Goal: Information Seeking & Learning: Learn about a topic

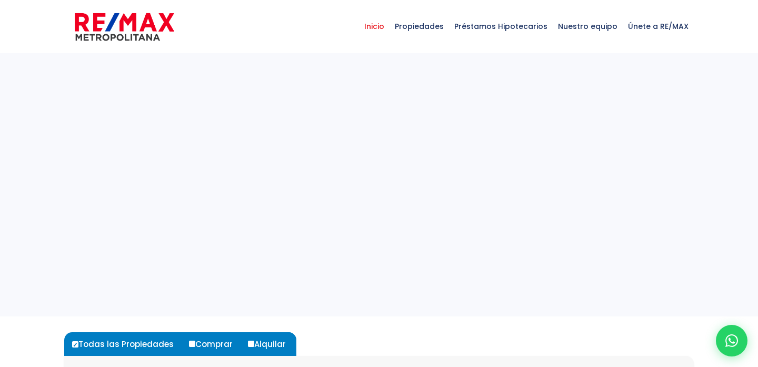
select select
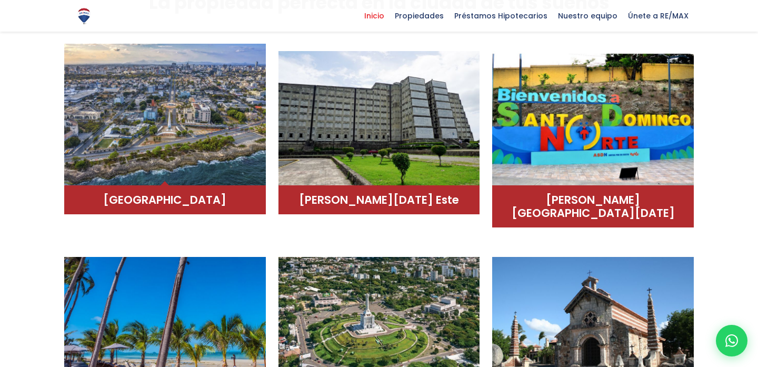
scroll to position [618, 0]
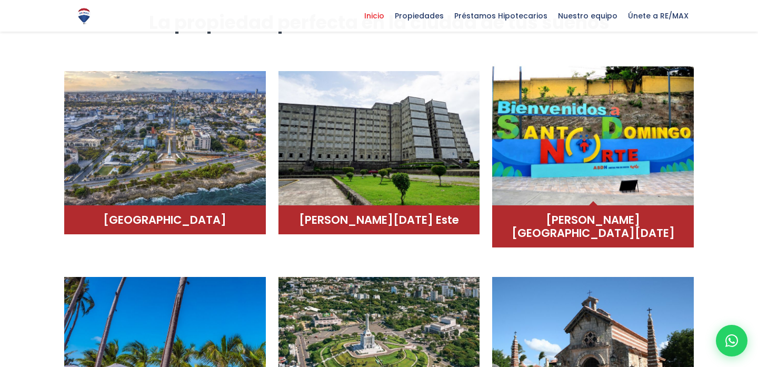
click at [594, 171] on img at bounding box center [593, 135] width 202 height 142
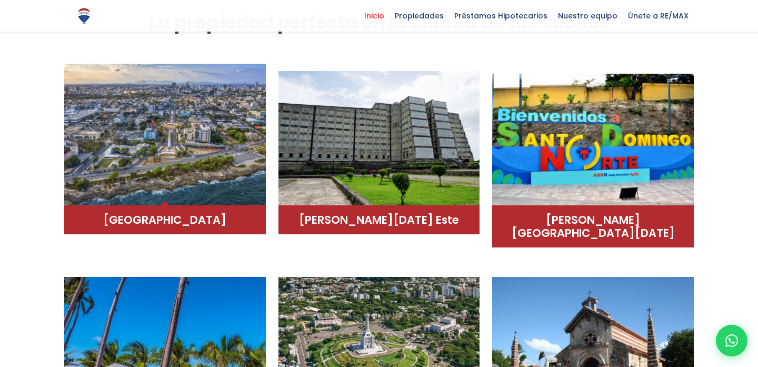
click at [137, 129] on img at bounding box center [165, 135] width 202 height 142
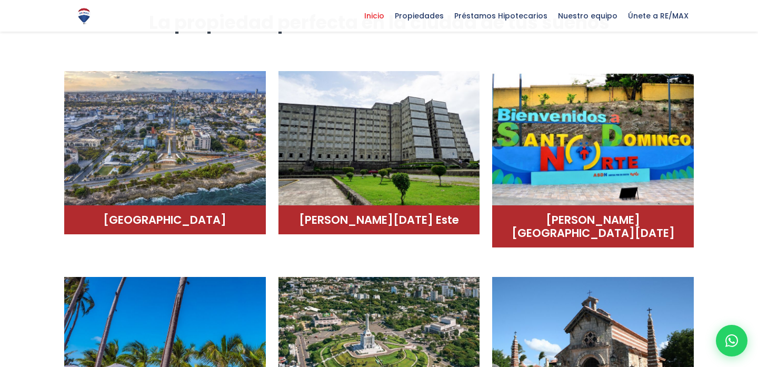
click at [33, 292] on div at bounding box center [379, 236] width 758 height 451
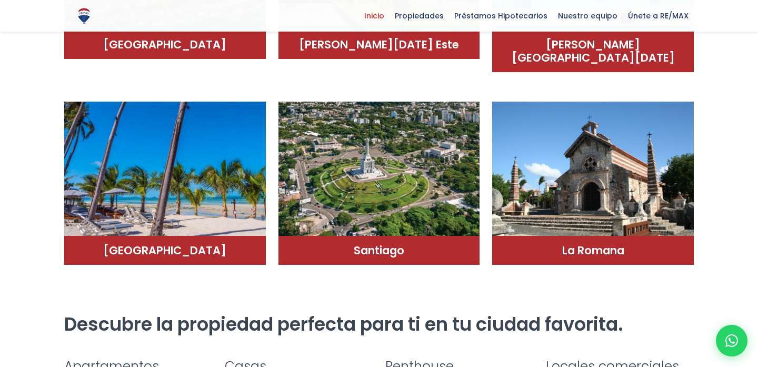
scroll to position [794, 0]
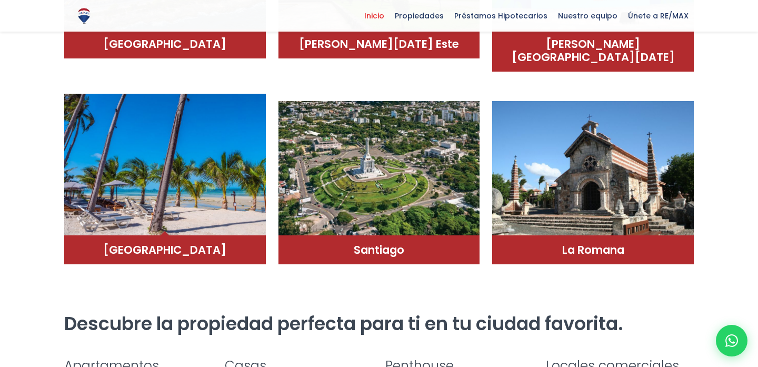
click at [151, 156] on img at bounding box center [165, 165] width 202 height 142
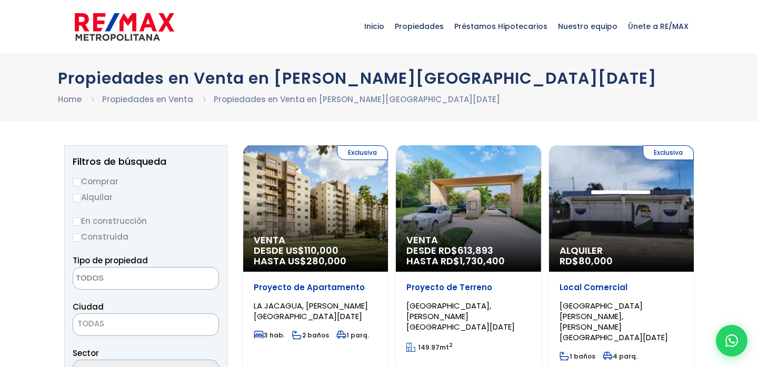
select select
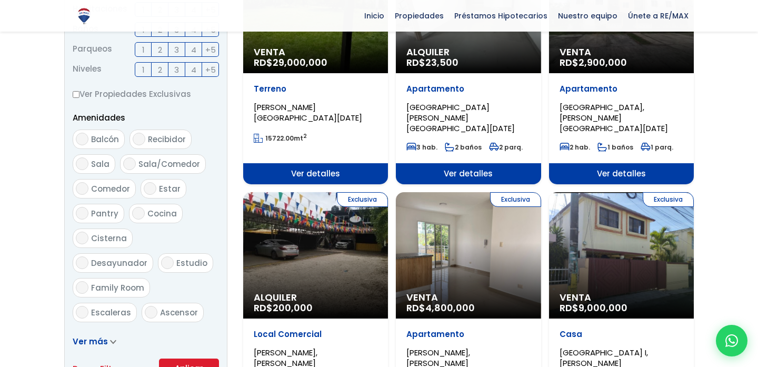
scroll to position [499, 0]
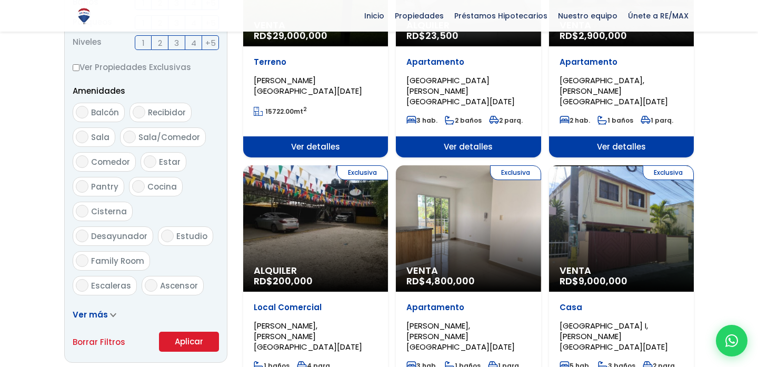
click at [466, 201] on div "Exclusiva Venta RD$ 4,800,000" at bounding box center [468, 228] width 145 height 126
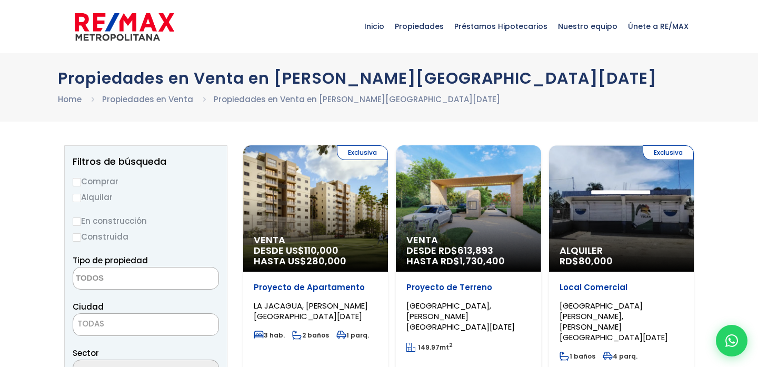
select select
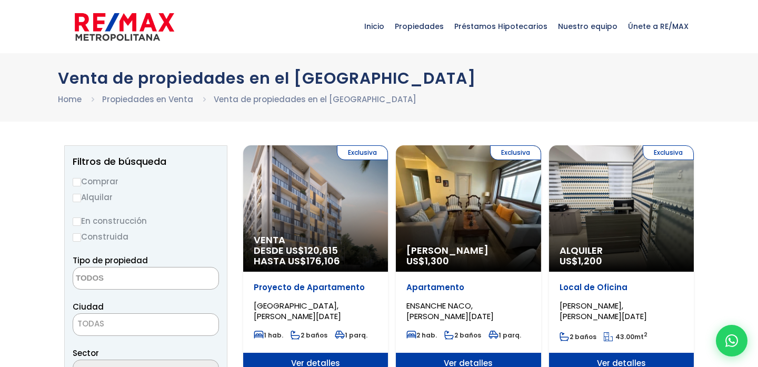
select select
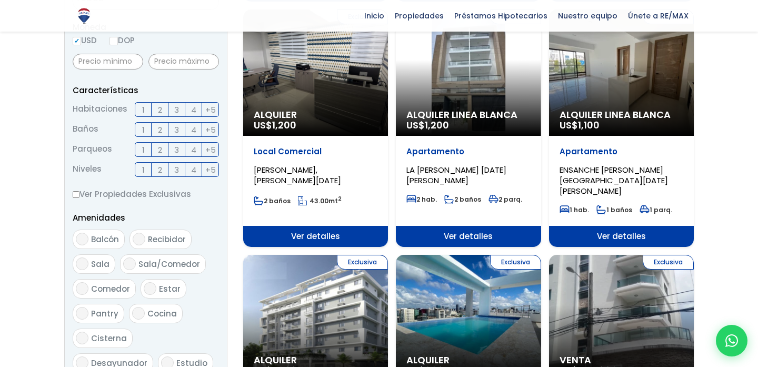
scroll to position [363, 0]
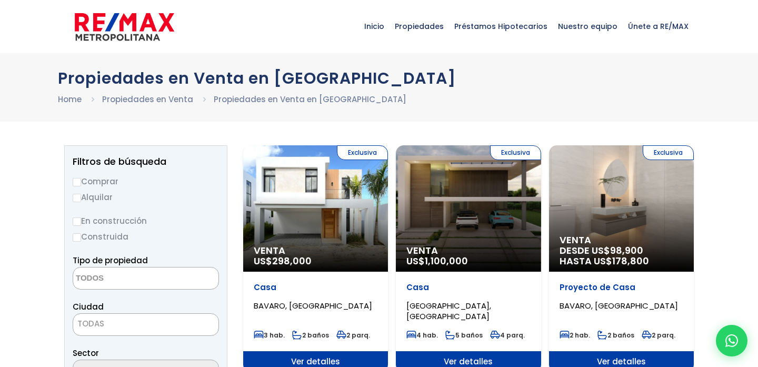
select select
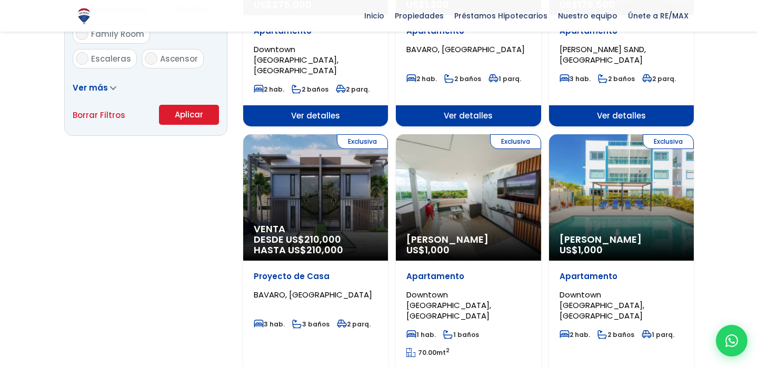
scroll to position [739, 0]
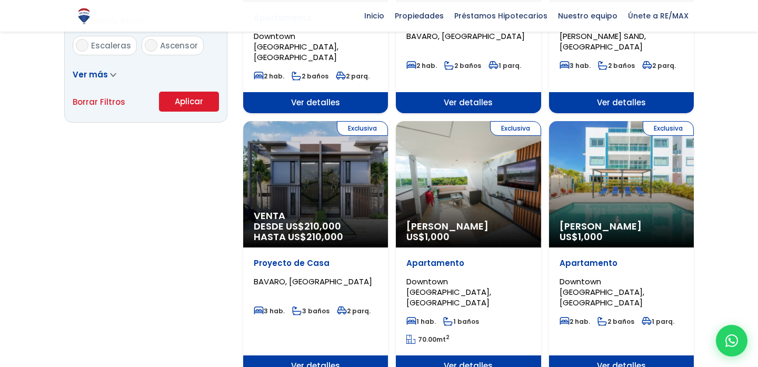
click at [284, 168] on div "Exclusiva Venta DESDE US$ 210,000 HASTA US$ 210,000" at bounding box center [315, 184] width 145 height 126
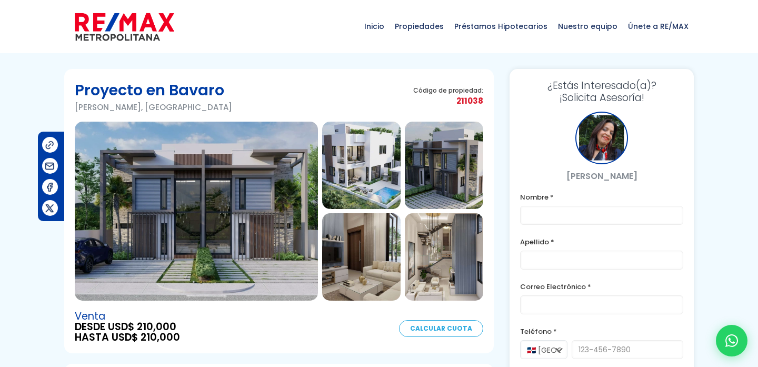
click at [365, 141] on img at bounding box center [361, 165] width 78 height 87
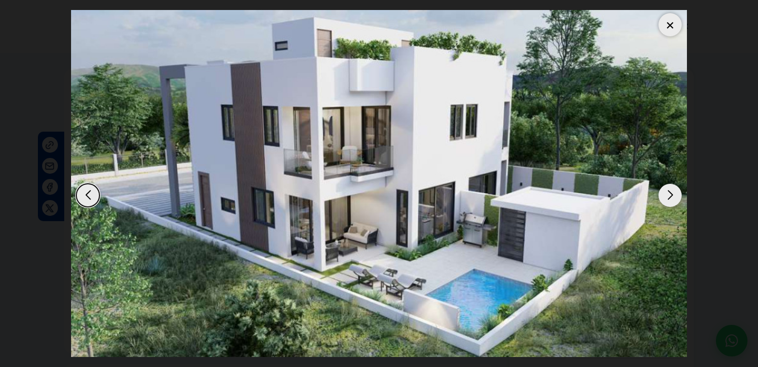
click at [671, 194] on div "Next slide" at bounding box center [670, 195] width 23 height 23
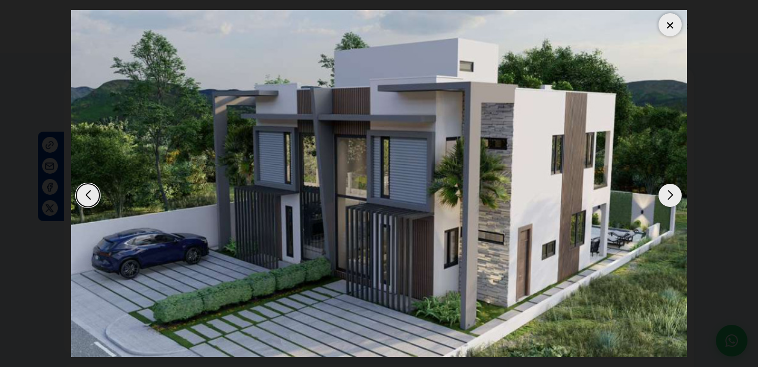
click at [671, 194] on div "Next slide" at bounding box center [670, 195] width 23 height 23
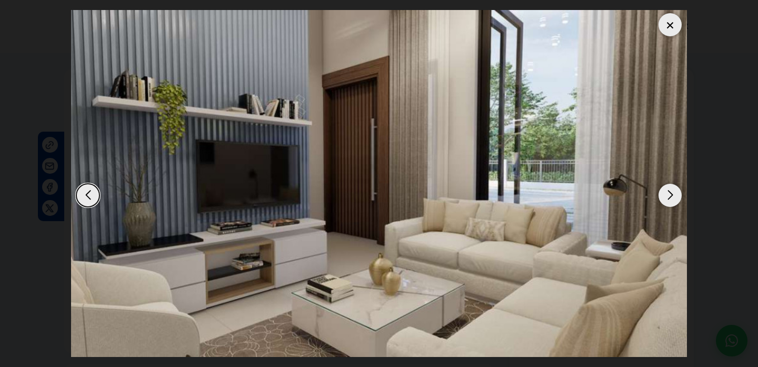
click at [671, 194] on div "Next slide" at bounding box center [670, 195] width 23 height 23
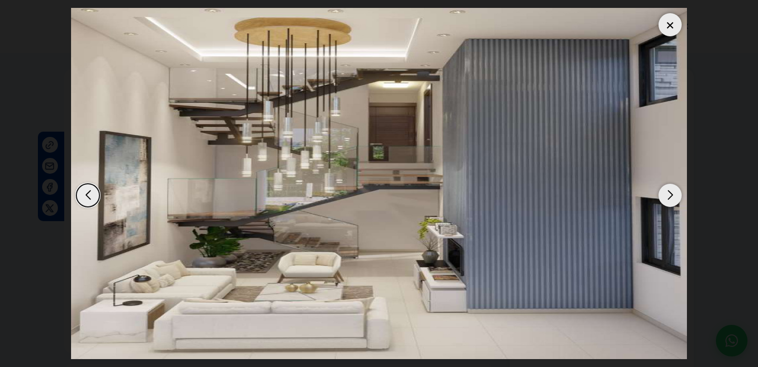
click at [671, 194] on div "Next slide" at bounding box center [670, 195] width 23 height 23
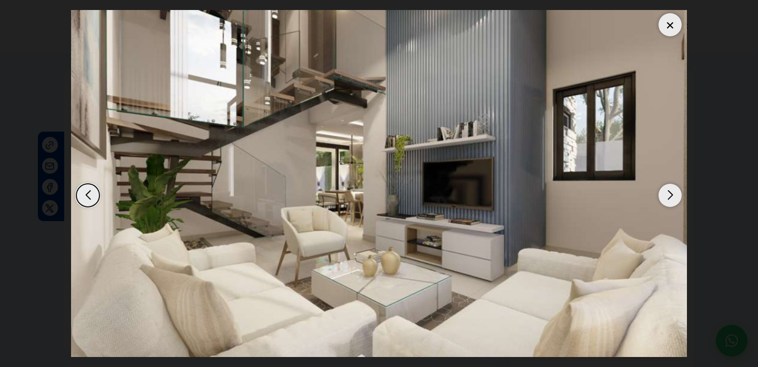
click at [671, 194] on div "Next slide" at bounding box center [670, 195] width 23 height 23
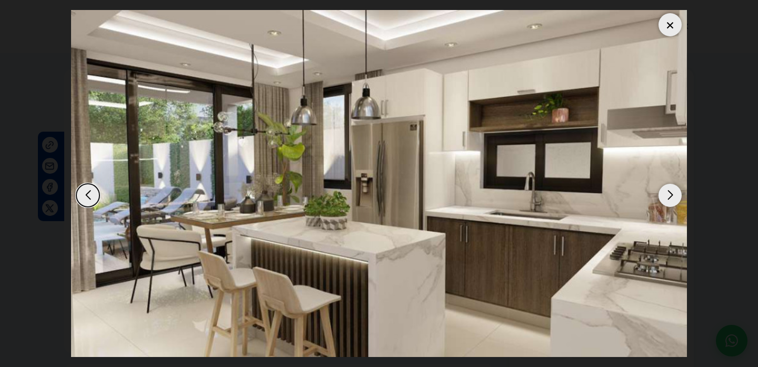
click at [671, 194] on div "Next slide" at bounding box center [670, 195] width 23 height 23
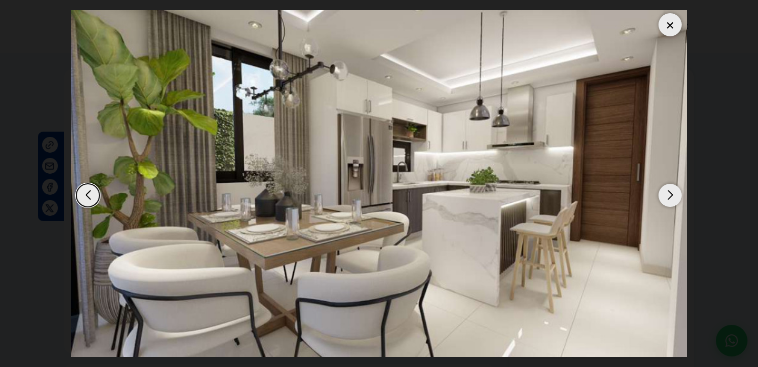
click at [671, 194] on div "Next slide" at bounding box center [670, 195] width 23 height 23
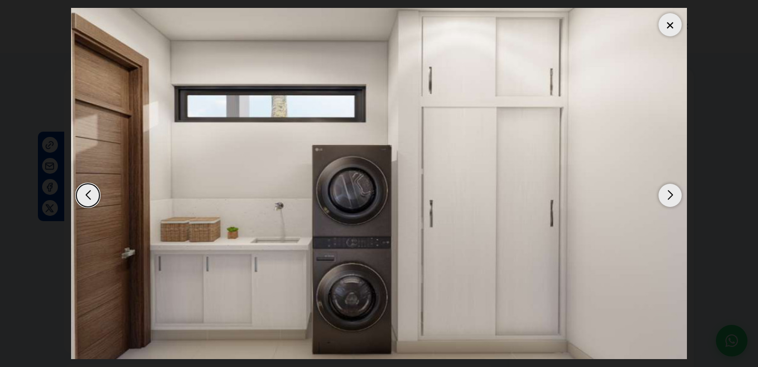
click at [671, 194] on div "Next slide" at bounding box center [670, 195] width 23 height 23
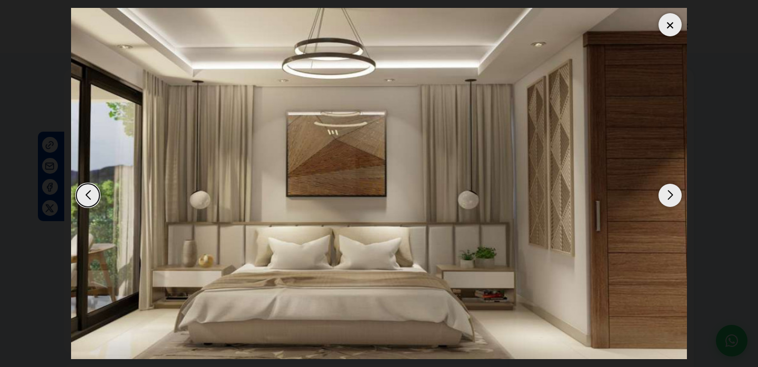
click at [671, 194] on div "Next slide" at bounding box center [670, 195] width 23 height 23
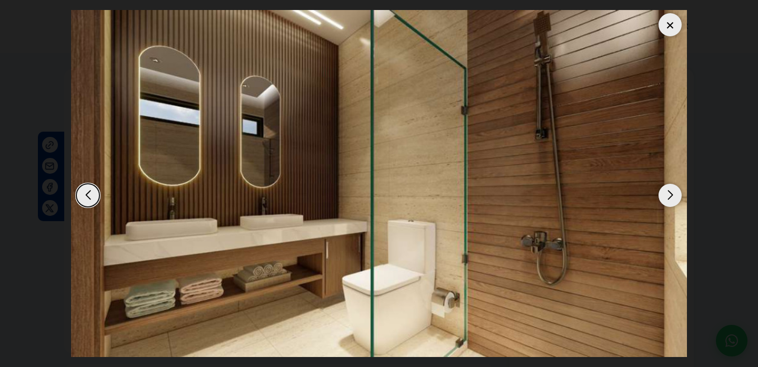
click at [671, 194] on div "Next slide" at bounding box center [670, 195] width 23 height 23
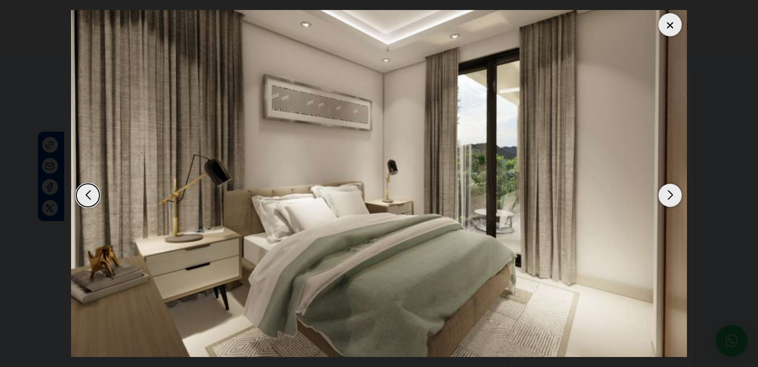
click at [671, 194] on div "Next slide" at bounding box center [670, 195] width 23 height 23
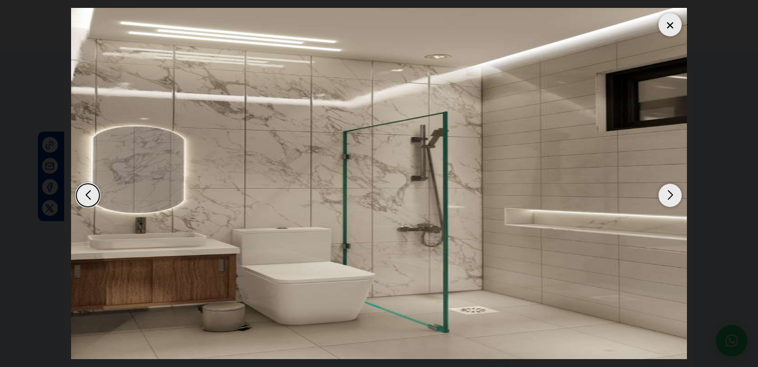
click at [671, 194] on div "Next slide" at bounding box center [670, 195] width 23 height 23
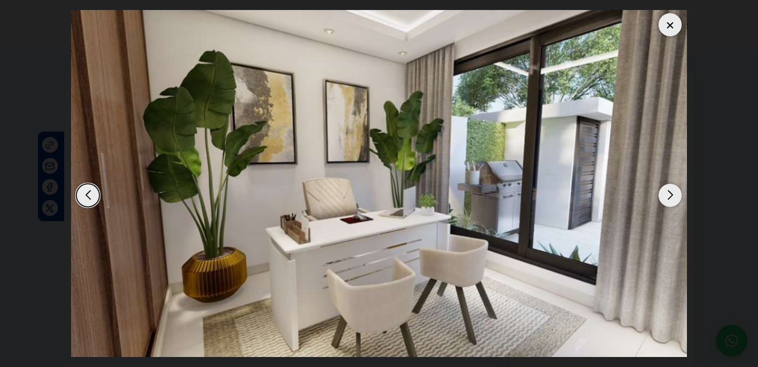
click at [672, 194] on div "Next slide" at bounding box center [670, 195] width 23 height 23
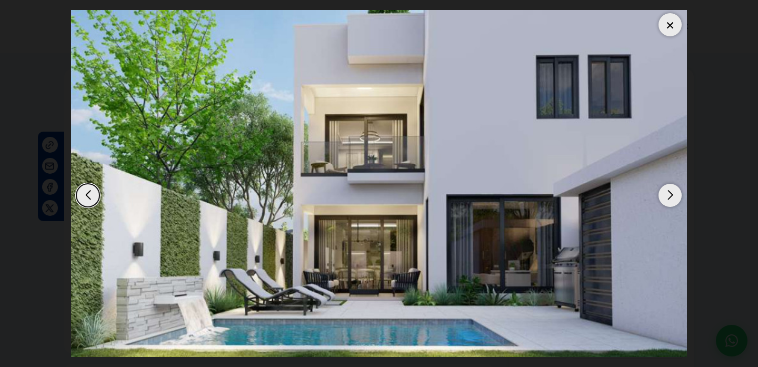
click at [672, 193] on div "Next slide" at bounding box center [670, 195] width 23 height 23
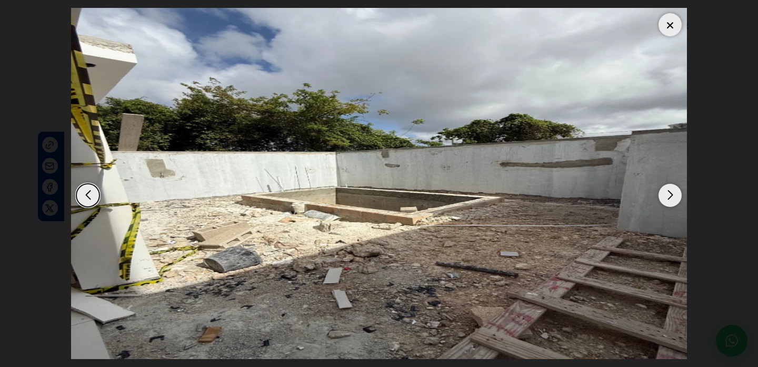
click at [672, 193] on div "Next slide" at bounding box center [670, 195] width 23 height 23
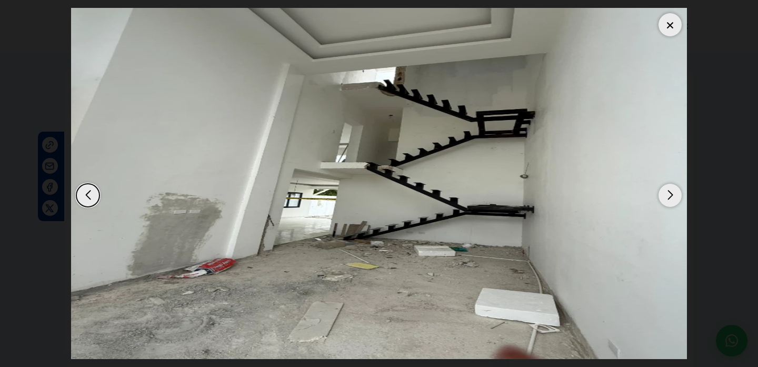
click at [672, 193] on div "Next slide" at bounding box center [670, 195] width 23 height 23
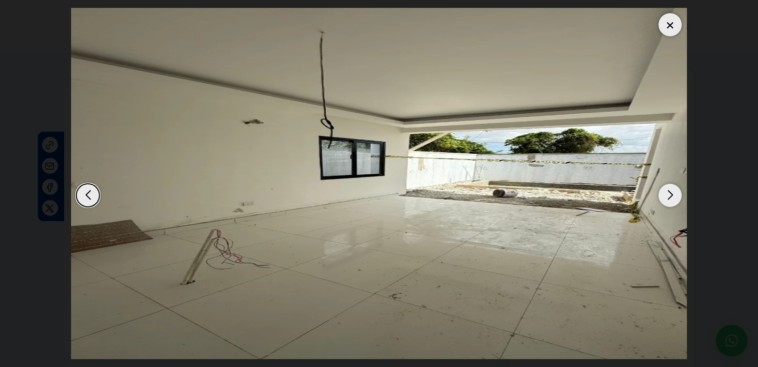
click at [672, 193] on div "Next slide" at bounding box center [670, 195] width 23 height 23
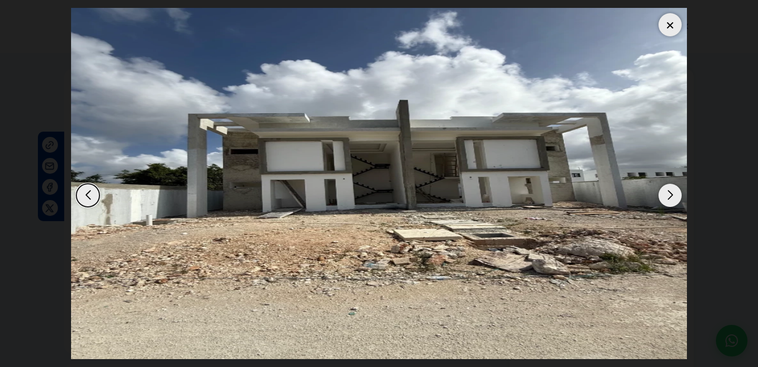
click at [672, 193] on div "Next slide" at bounding box center [670, 195] width 23 height 23
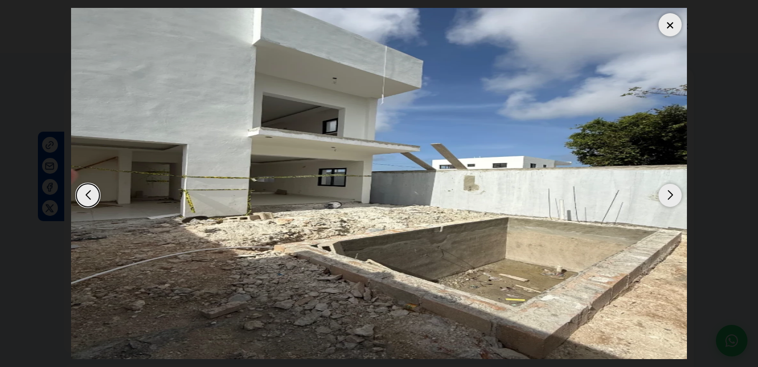
click at [670, 23] on div at bounding box center [670, 24] width 23 height 23
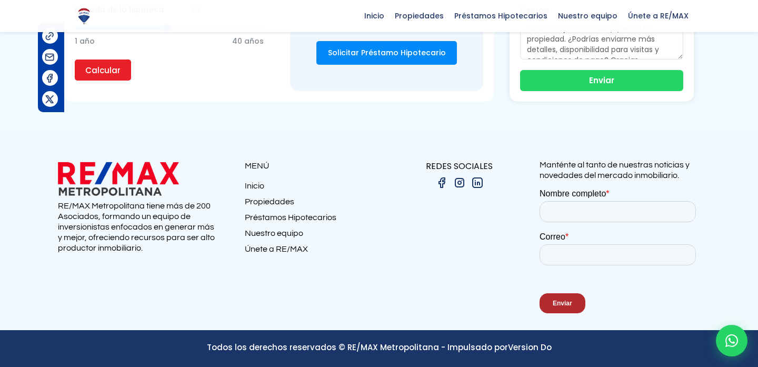
scroll to position [1092, 0]
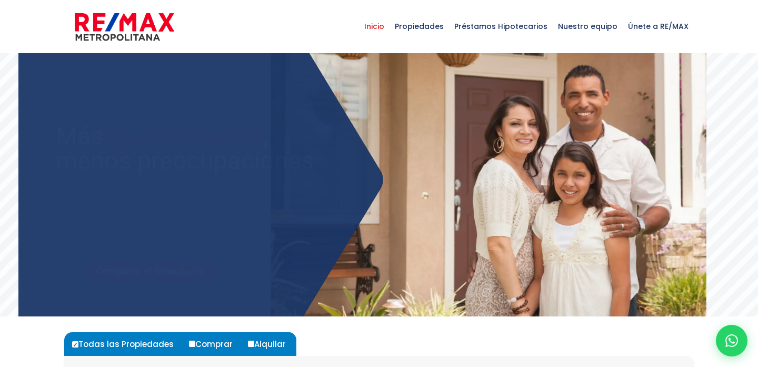
select select
